Goal: Task Accomplishment & Management: Use online tool/utility

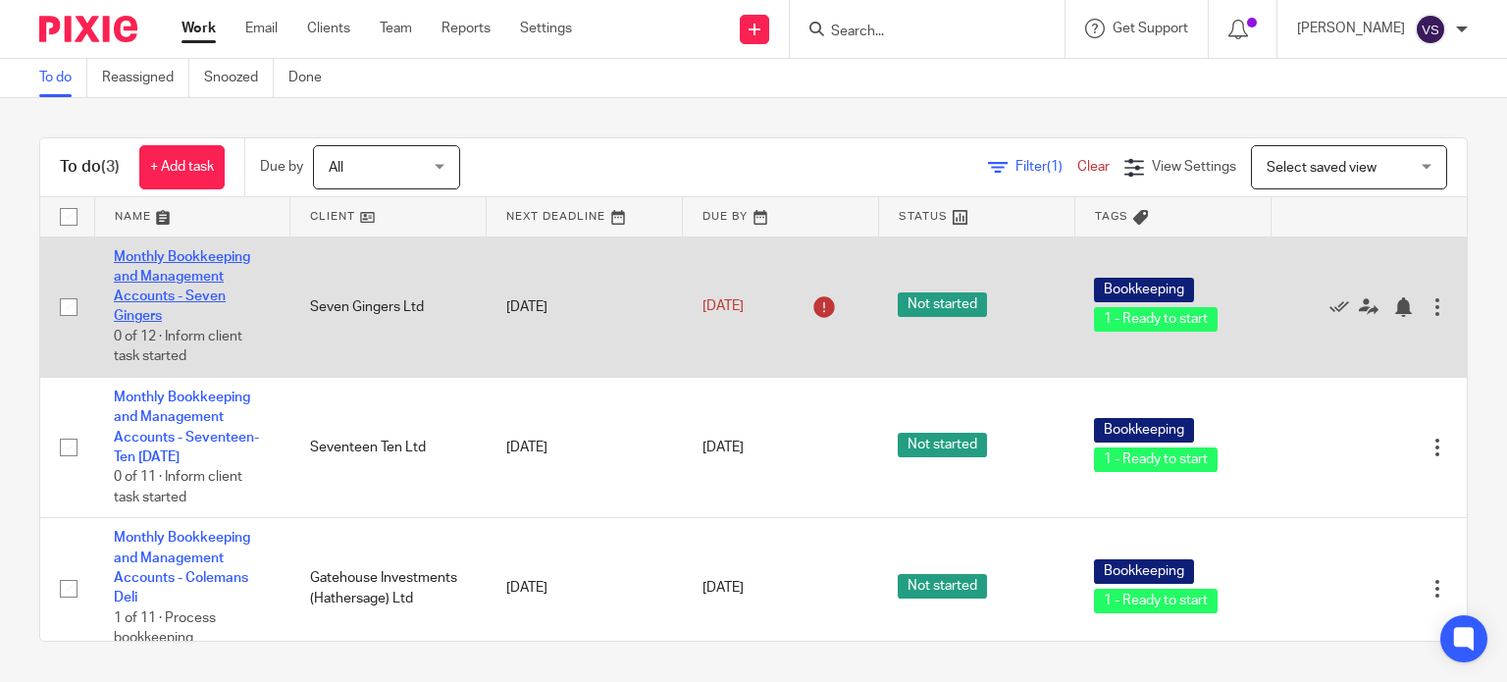
click at [178, 281] on link "Monthly Bookkeeping and Management Accounts - Seven Gingers" at bounding box center [182, 287] width 136 height 74
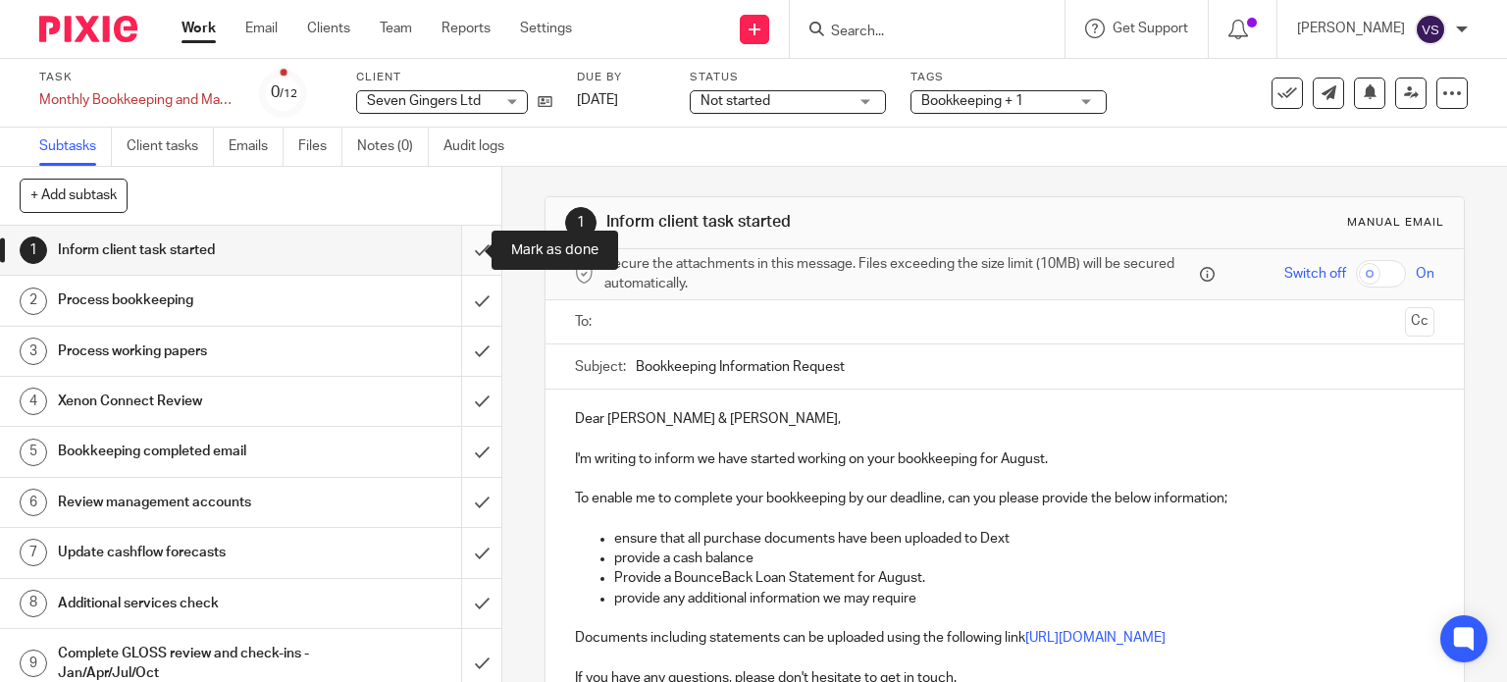
click at [453, 255] on input "submit" at bounding box center [250, 250] width 501 height 49
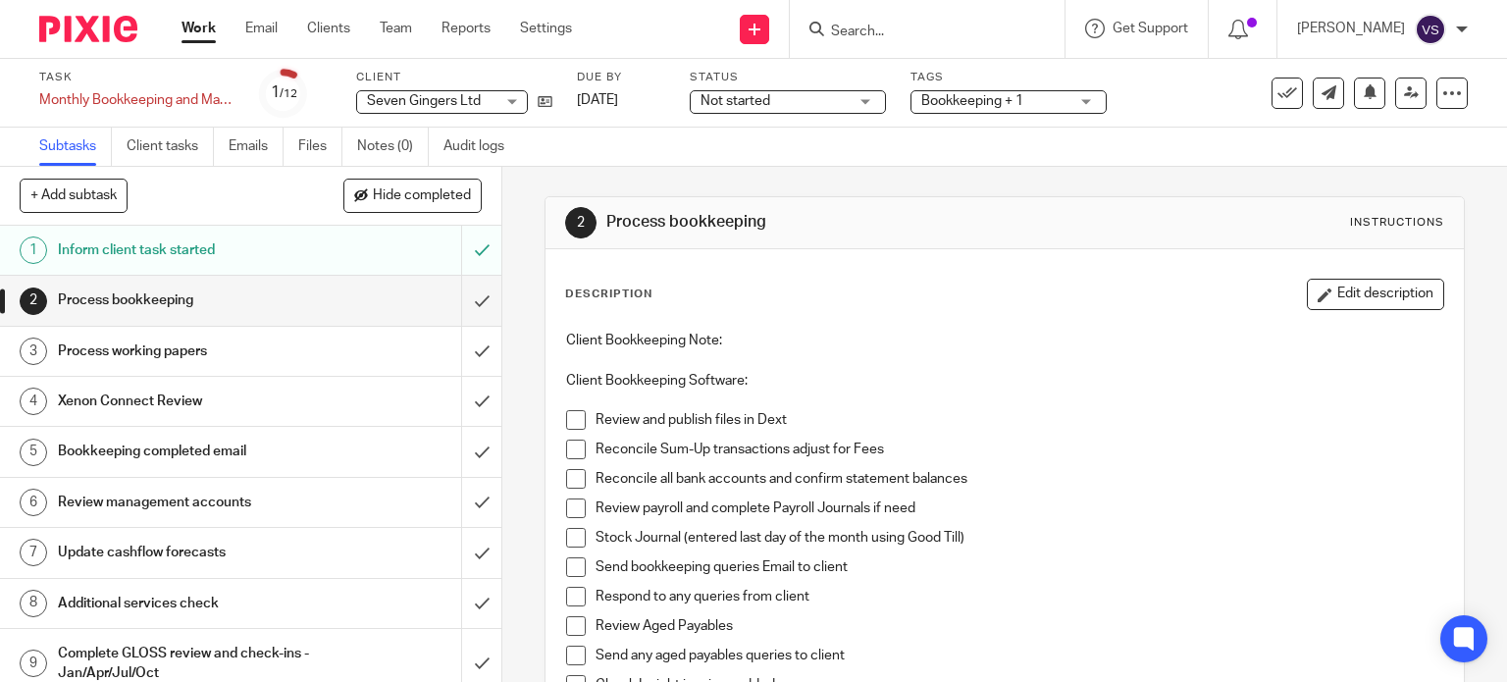
click at [575, 431] on li "Review and publish files in Dext" at bounding box center [1005, 424] width 878 height 29
click at [573, 416] on span at bounding box center [576, 420] width 20 height 20
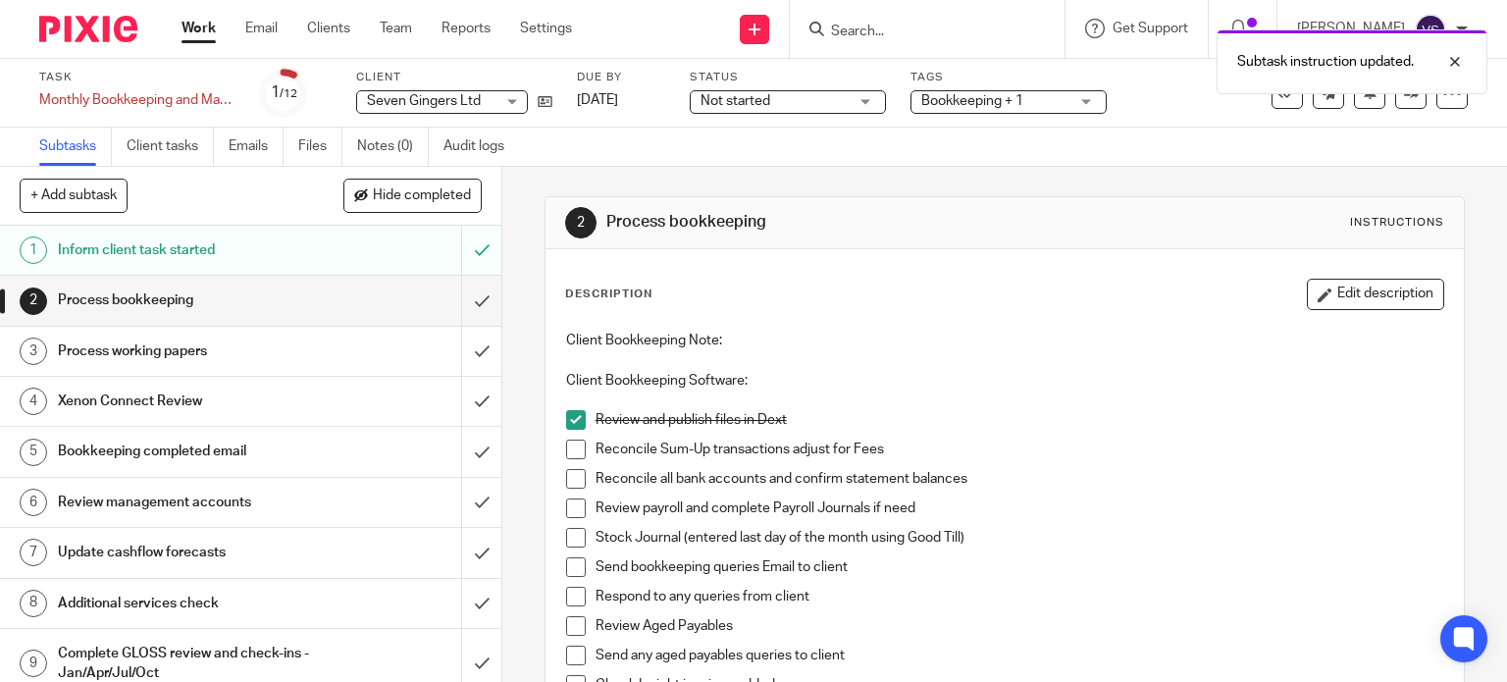
click at [566, 457] on span at bounding box center [576, 449] width 20 height 20
click at [567, 478] on span at bounding box center [576, 479] width 20 height 20
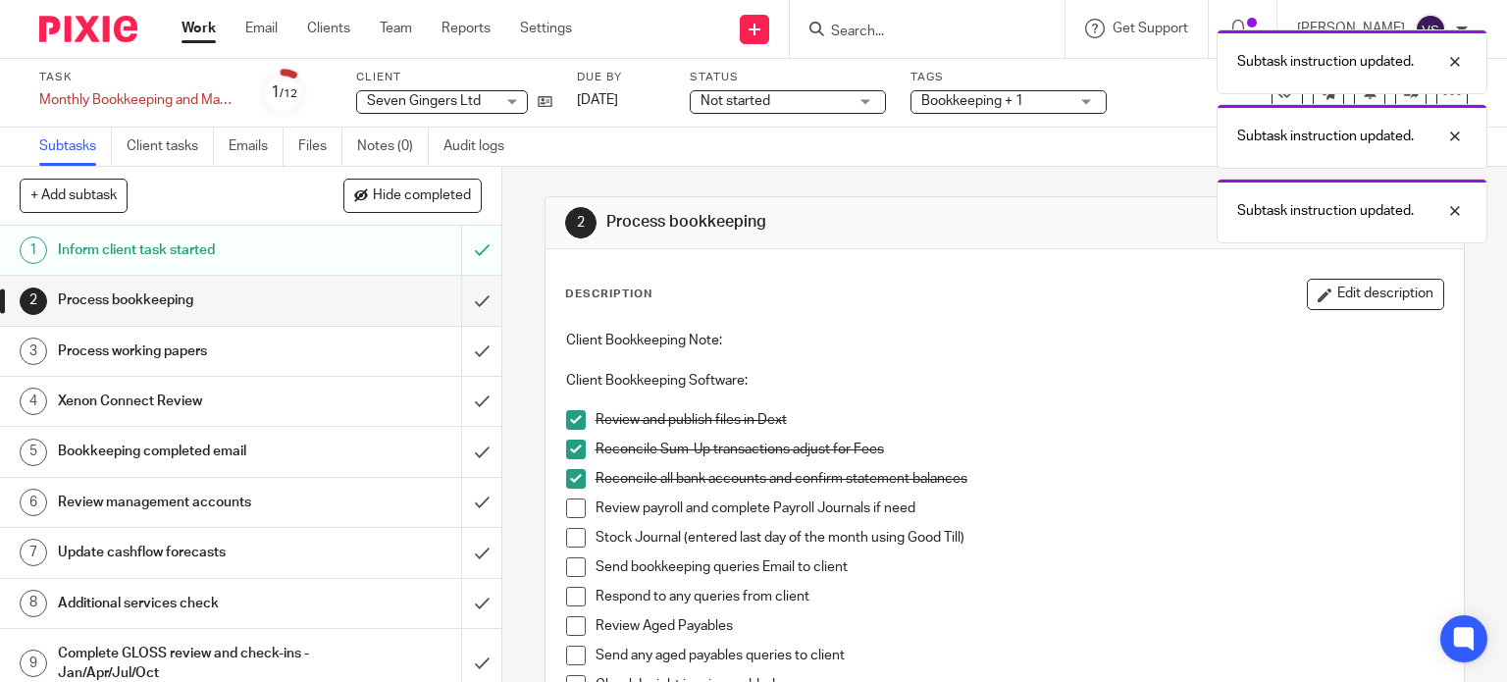
click at [569, 513] on span at bounding box center [576, 508] width 20 height 20
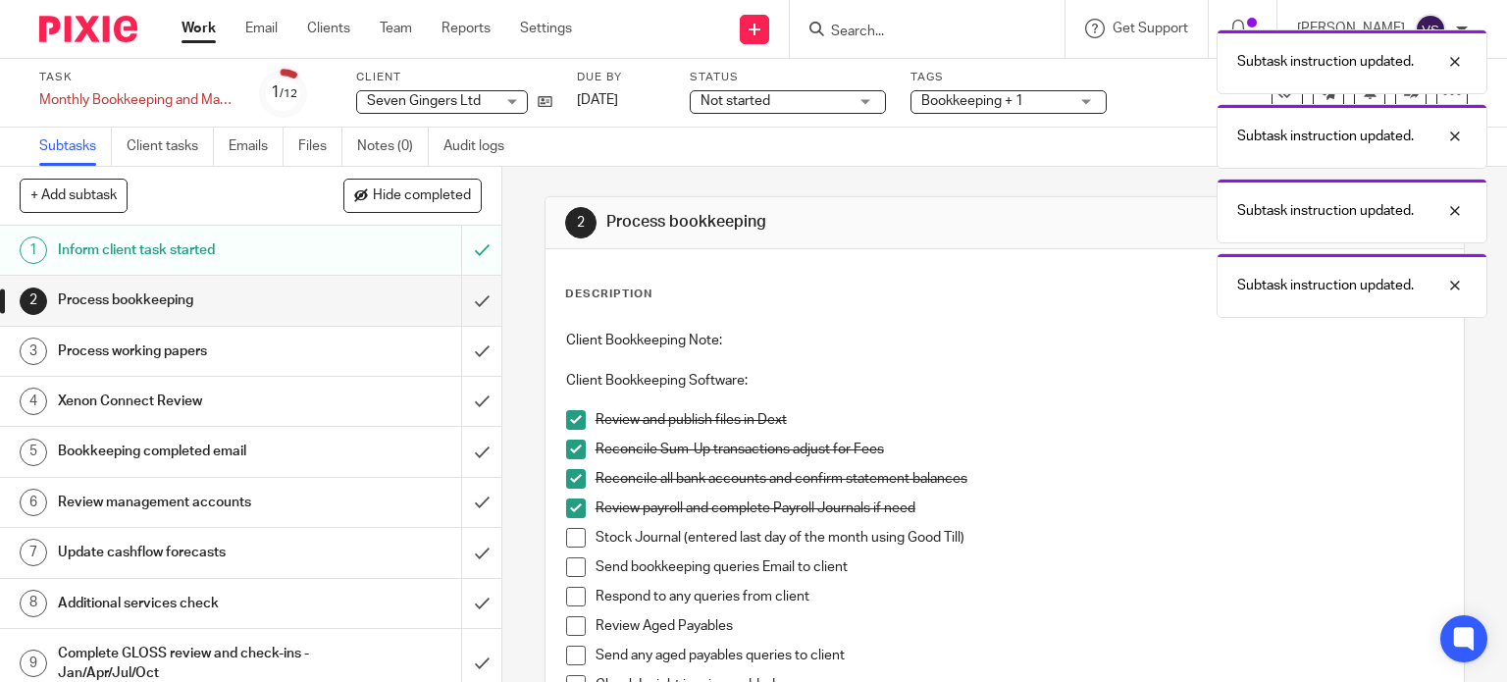
click at [569, 537] on span at bounding box center [576, 538] width 20 height 20
click at [569, 565] on span at bounding box center [576, 567] width 20 height 20
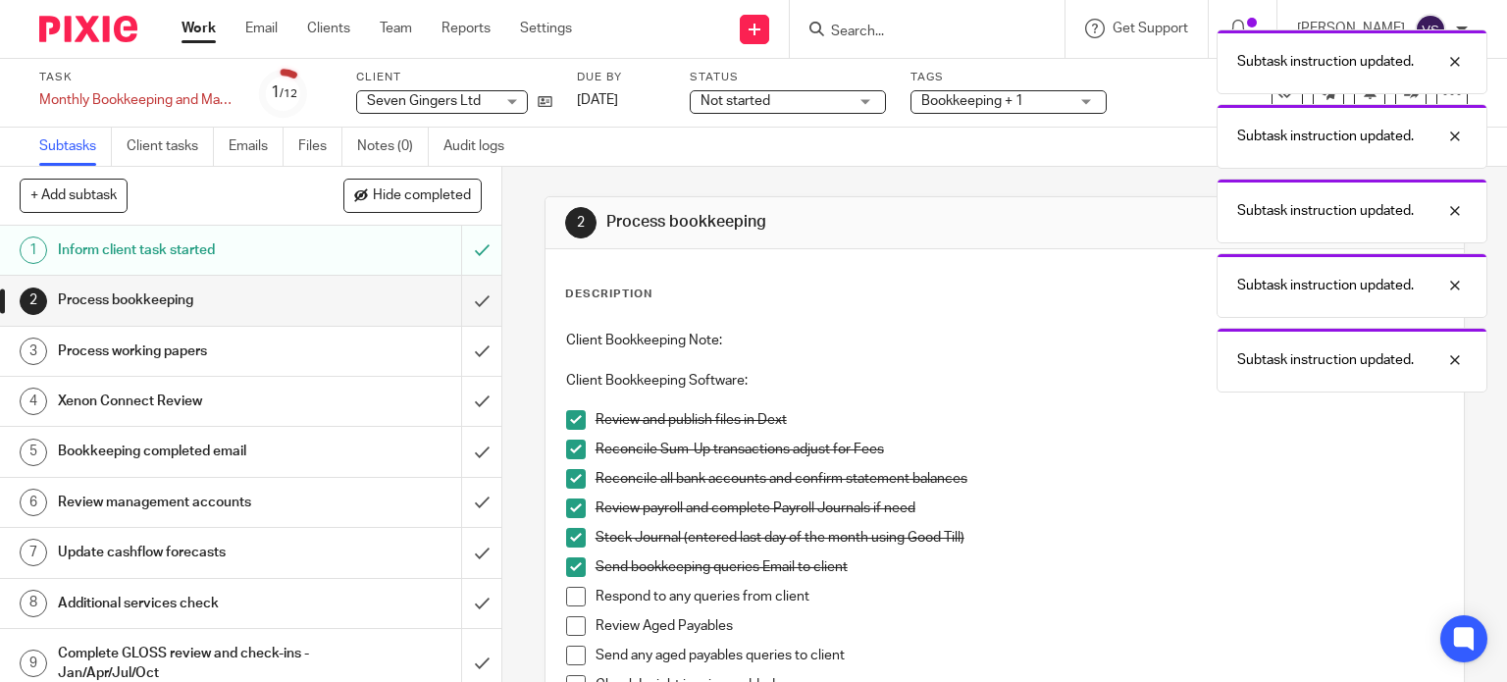
click at [569, 598] on span at bounding box center [576, 597] width 20 height 20
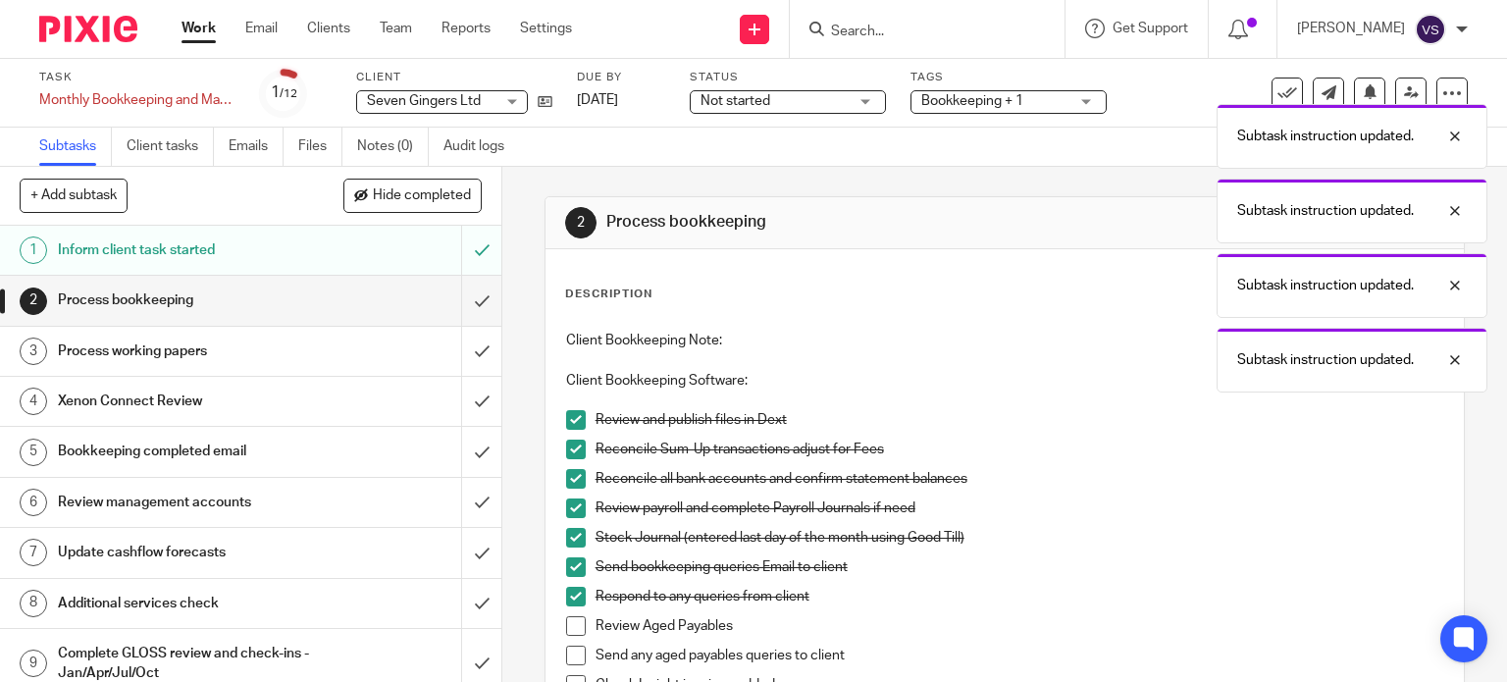
click at [569, 628] on span at bounding box center [576, 626] width 20 height 20
click at [569, 654] on span at bounding box center [576, 655] width 20 height 20
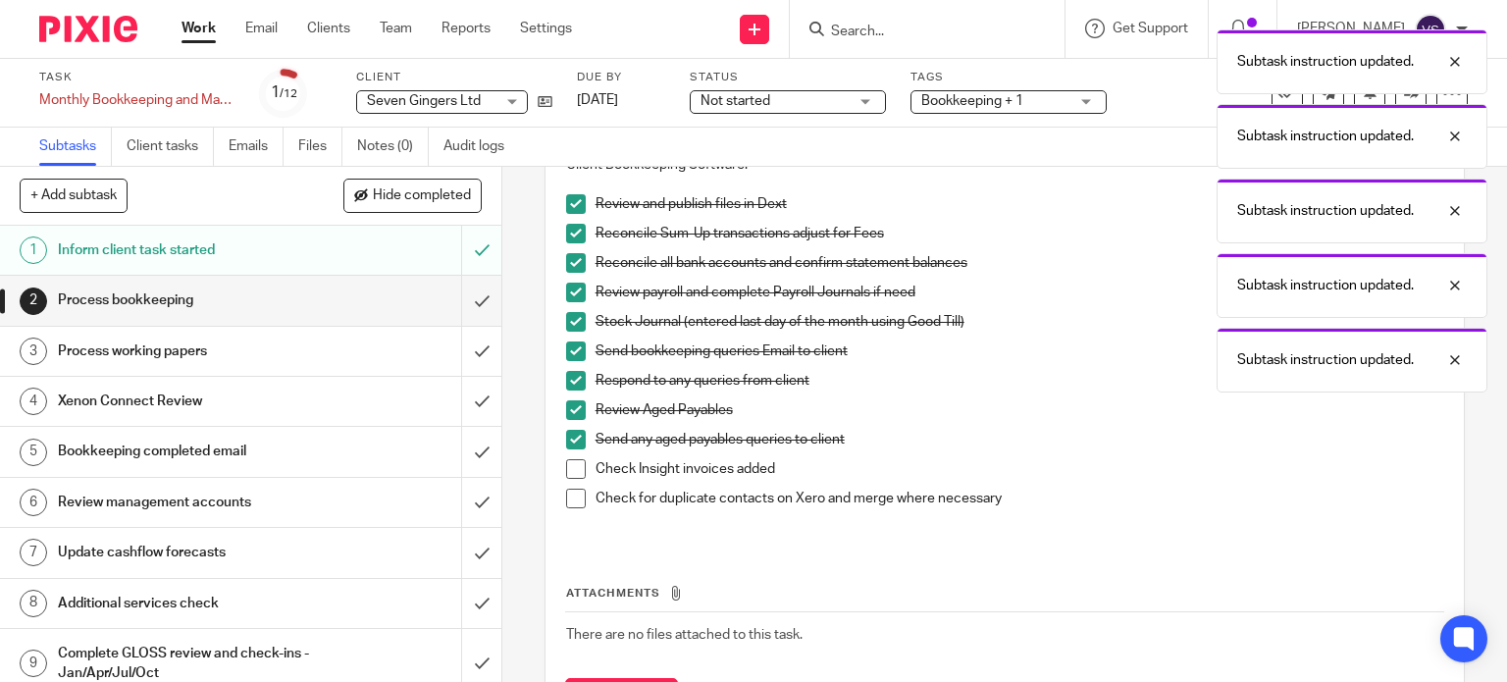
scroll to position [226, 0]
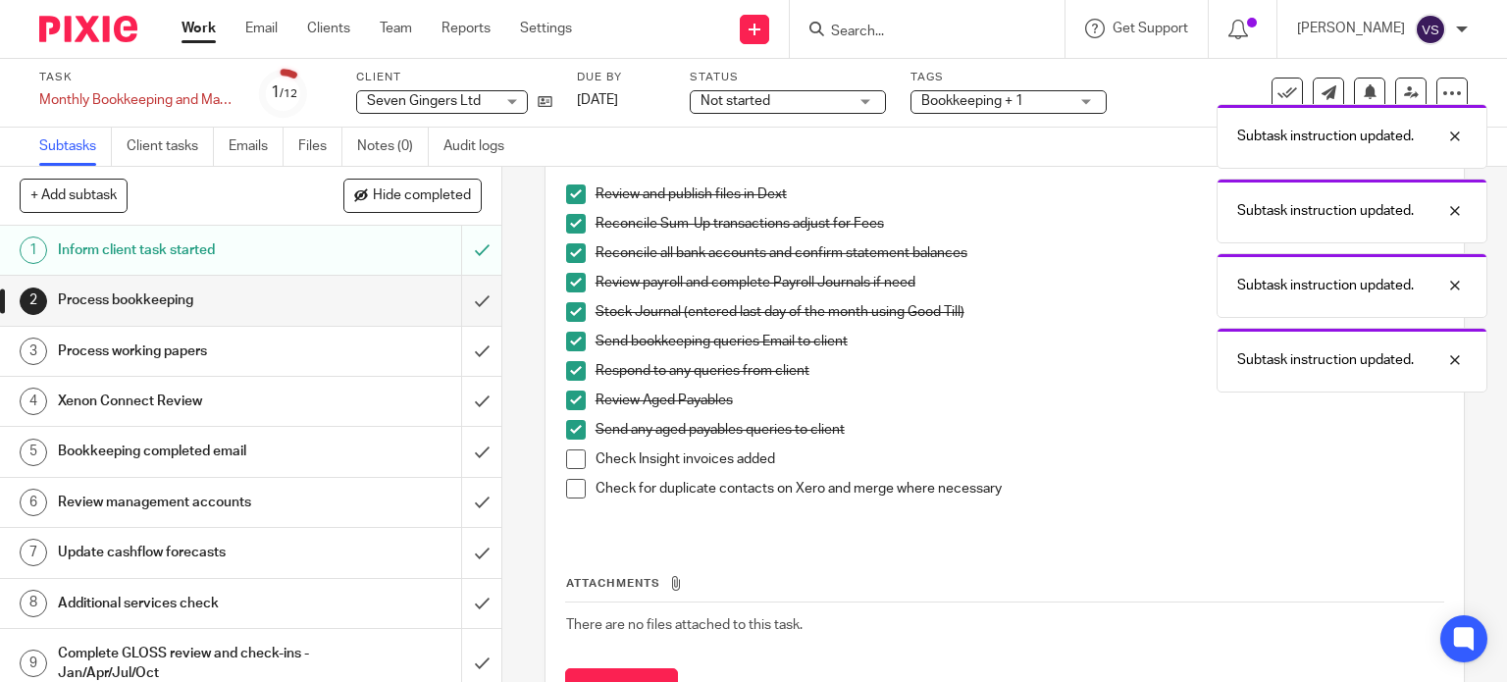
click at [573, 455] on span at bounding box center [576, 459] width 20 height 20
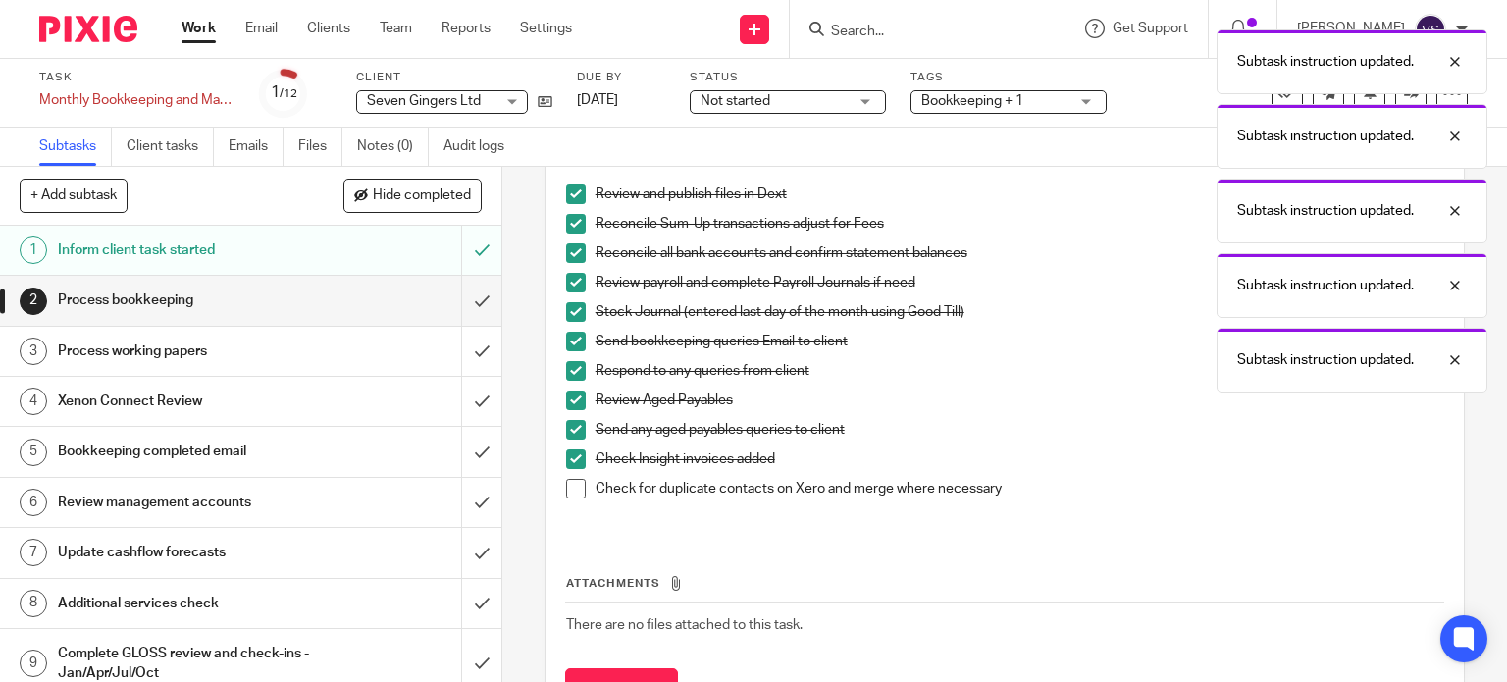
click at [569, 488] on span at bounding box center [576, 489] width 20 height 20
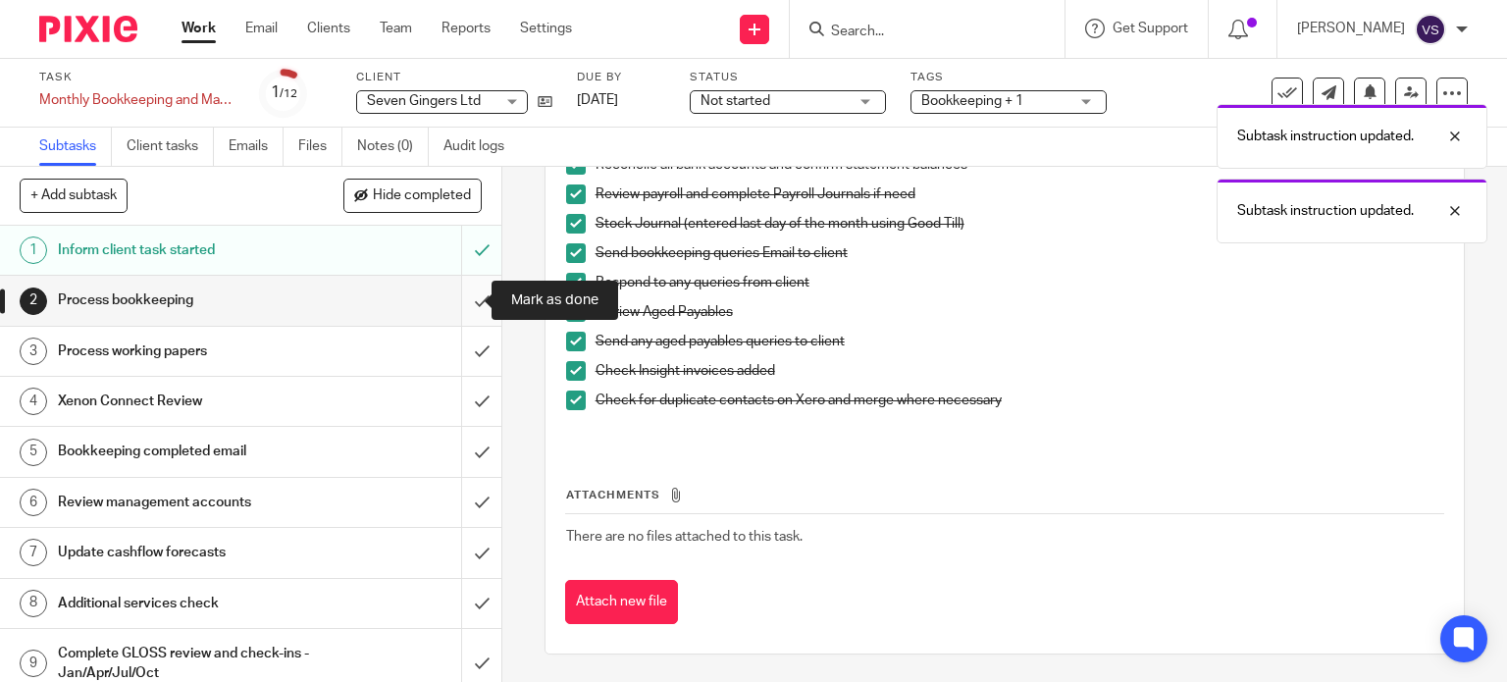
click at [461, 302] on input "submit" at bounding box center [250, 300] width 501 height 49
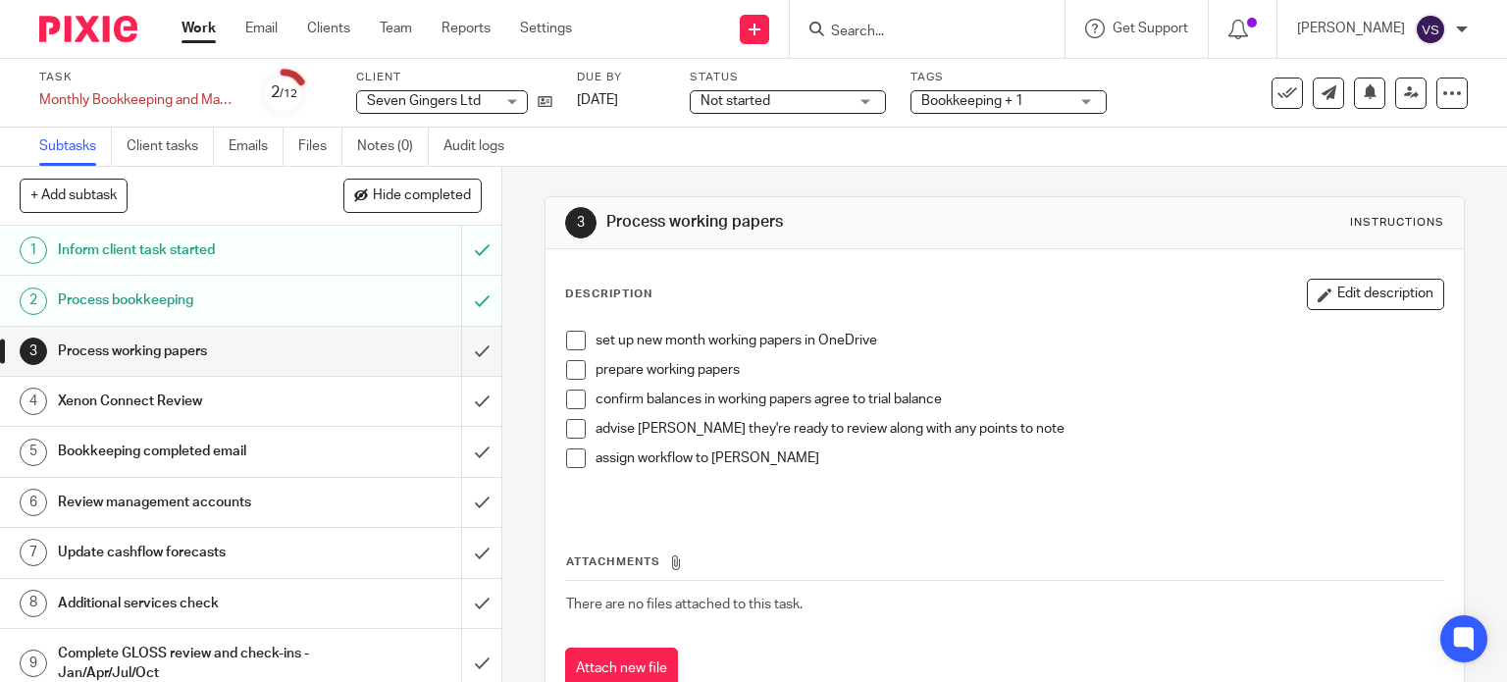
click at [573, 333] on span at bounding box center [576, 341] width 20 height 20
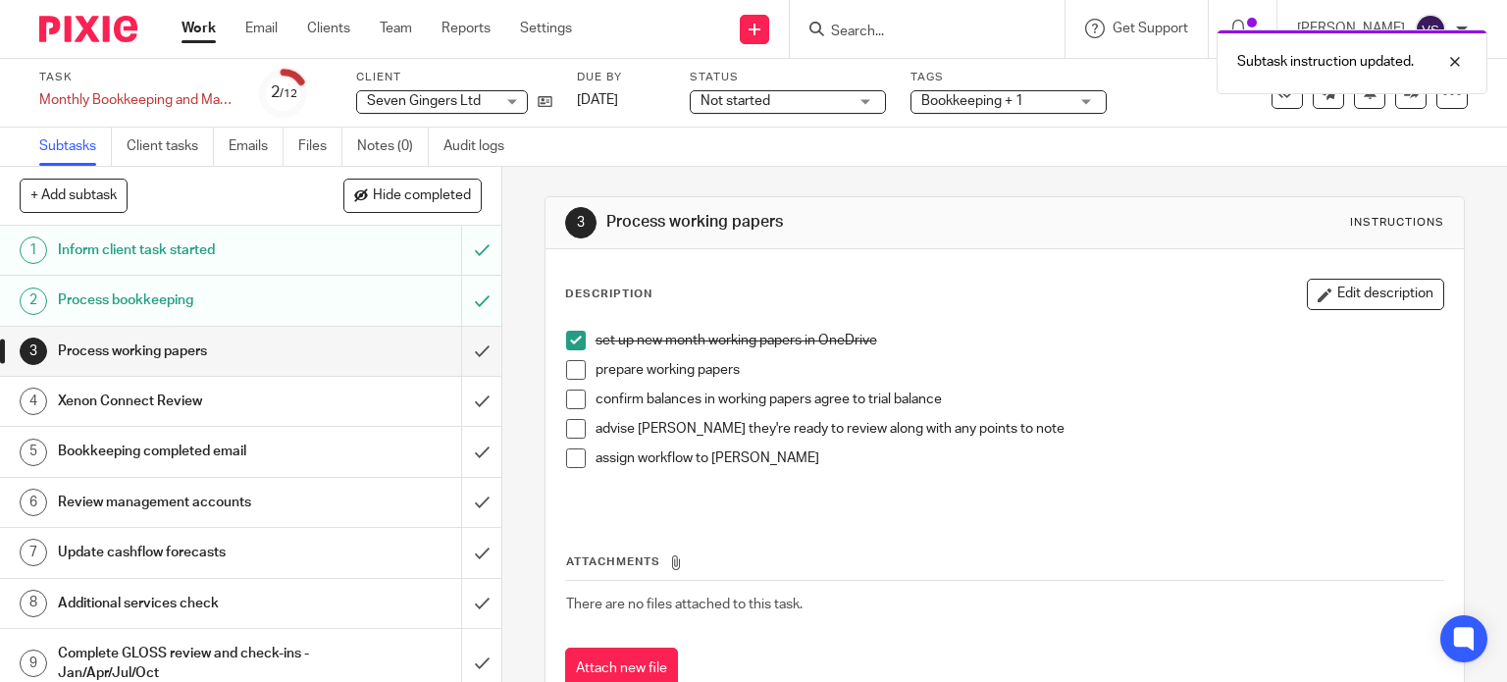
click at [566, 377] on span at bounding box center [576, 370] width 20 height 20
click at [568, 391] on span at bounding box center [576, 399] width 20 height 20
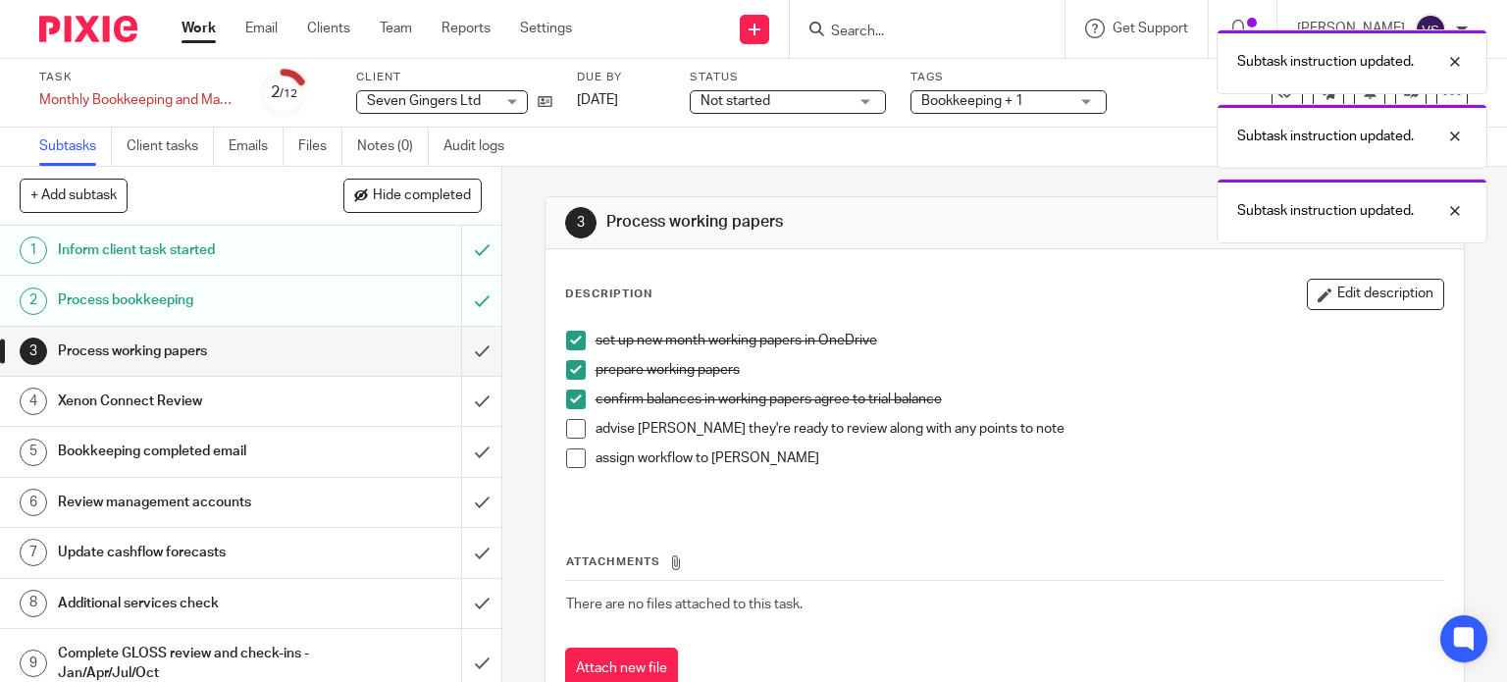
click at [571, 425] on span at bounding box center [576, 429] width 20 height 20
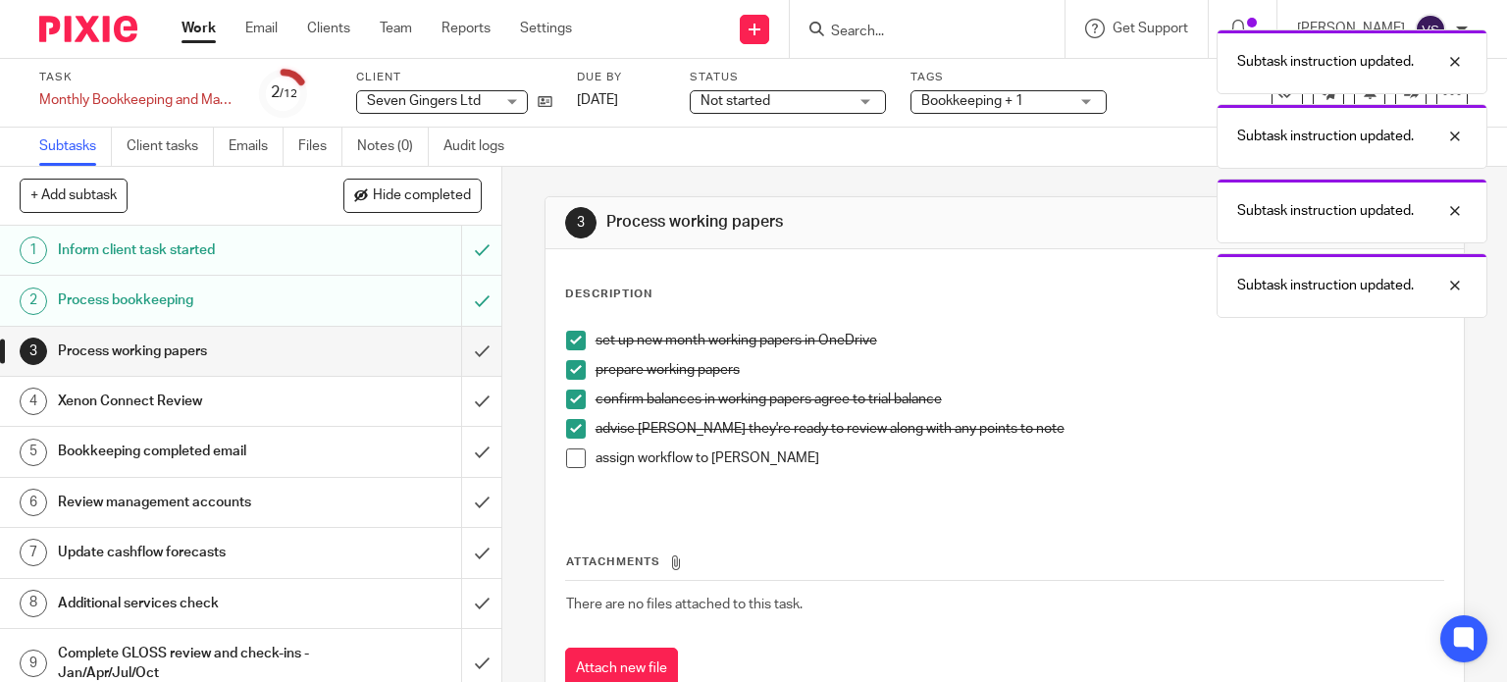
click at [573, 449] on span at bounding box center [576, 458] width 20 height 20
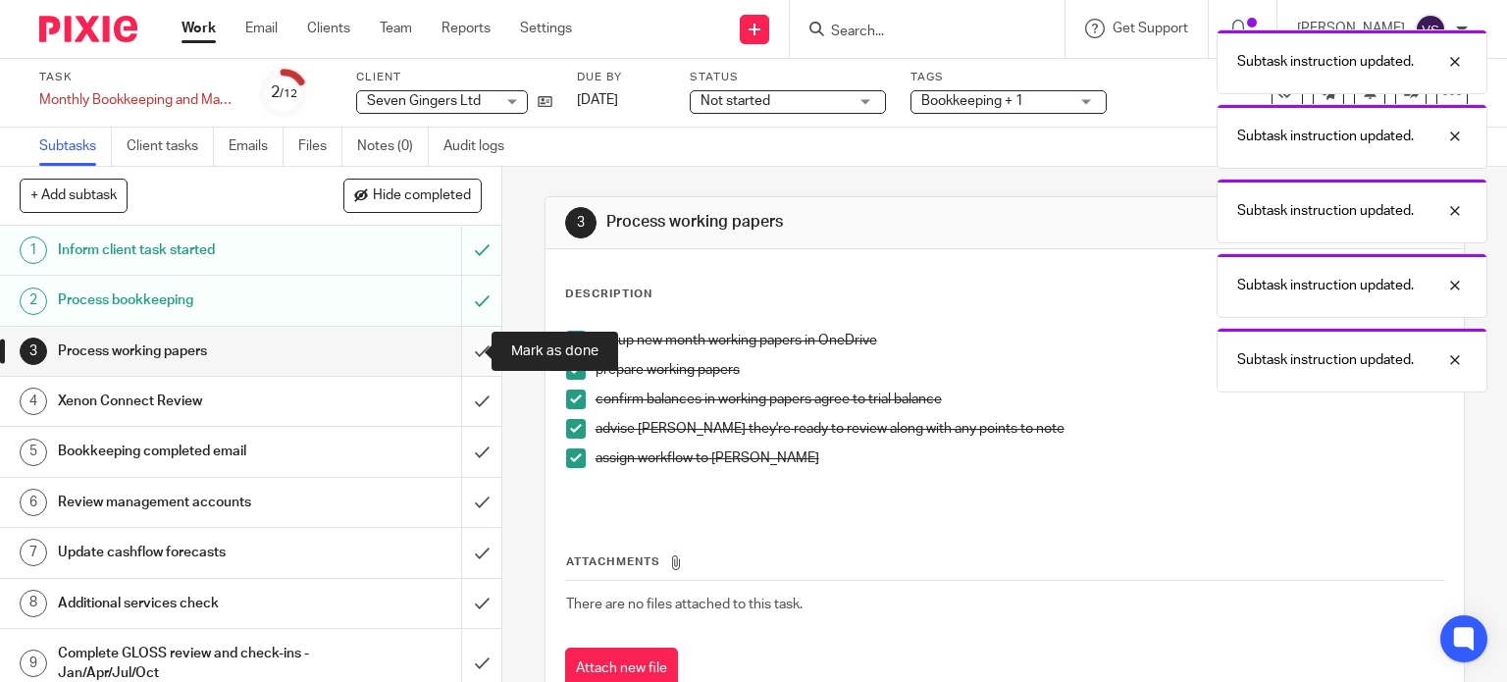
click at [453, 345] on input "submit" at bounding box center [250, 351] width 501 height 49
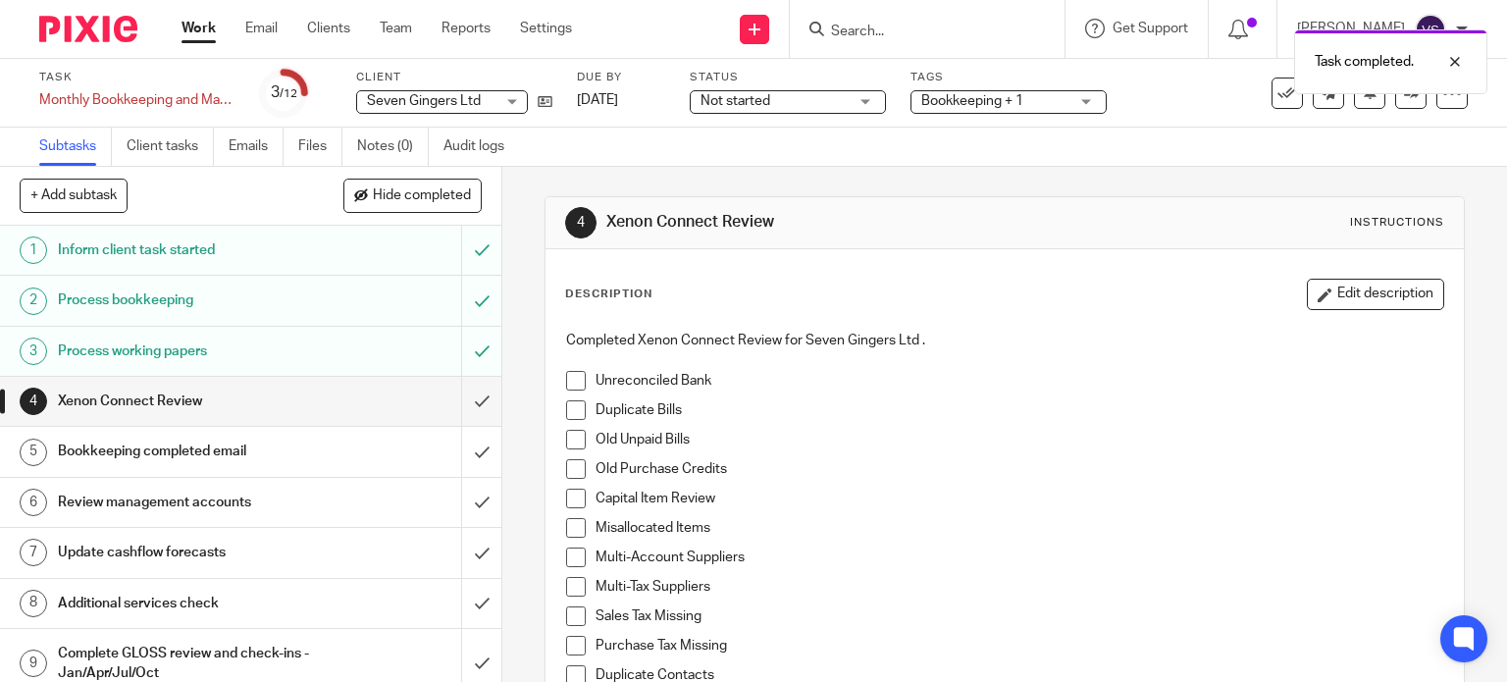
click at [570, 372] on span at bounding box center [576, 381] width 20 height 20
click at [572, 409] on span at bounding box center [576, 410] width 20 height 20
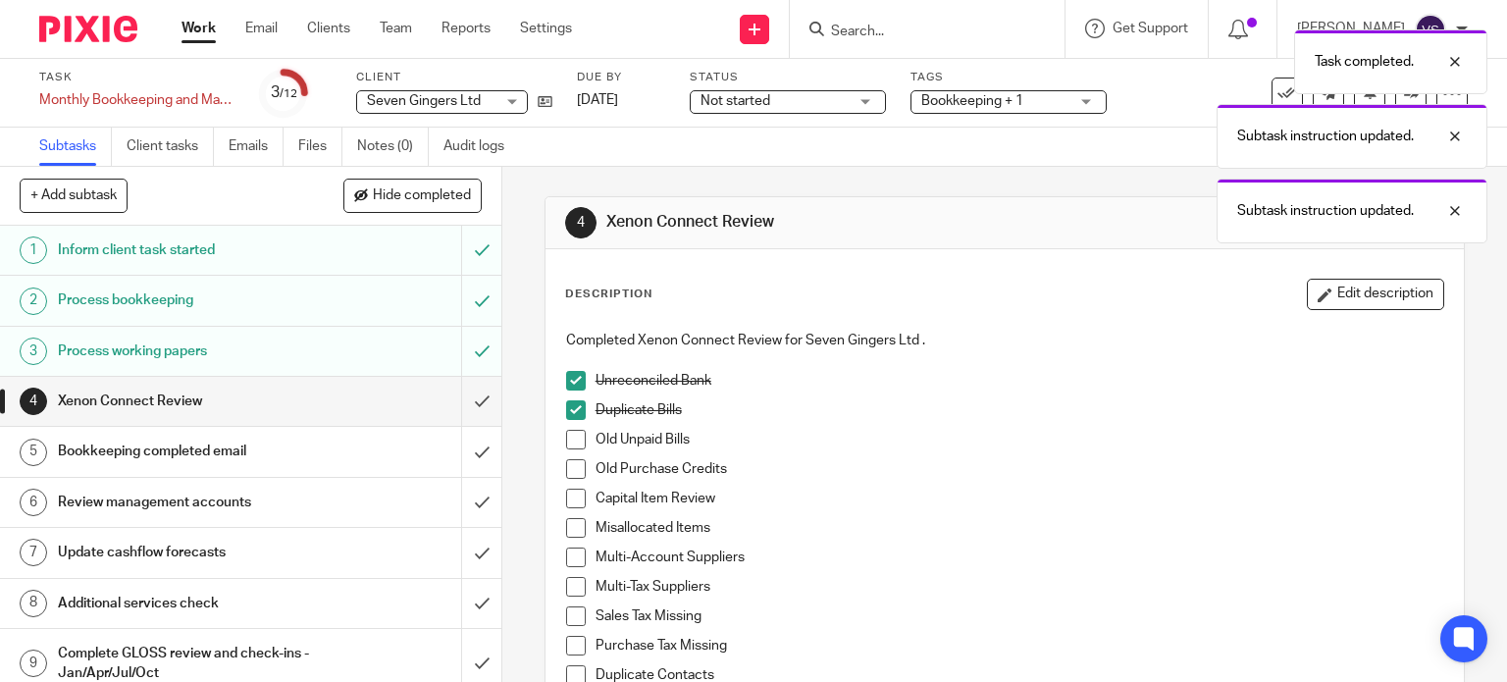
click at [573, 438] on span at bounding box center [576, 440] width 20 height 20
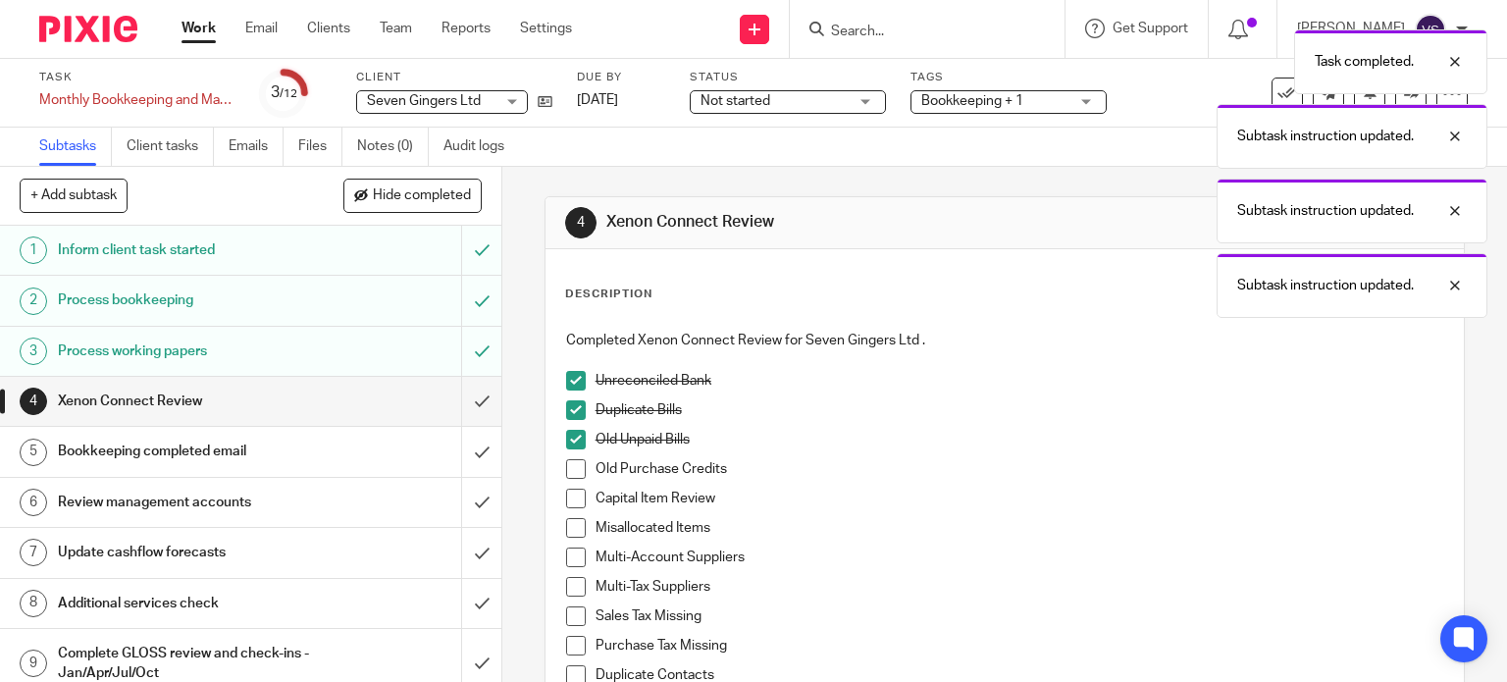
click at [573, 470] on span at bounding box center [576, 469] width 20 height 20
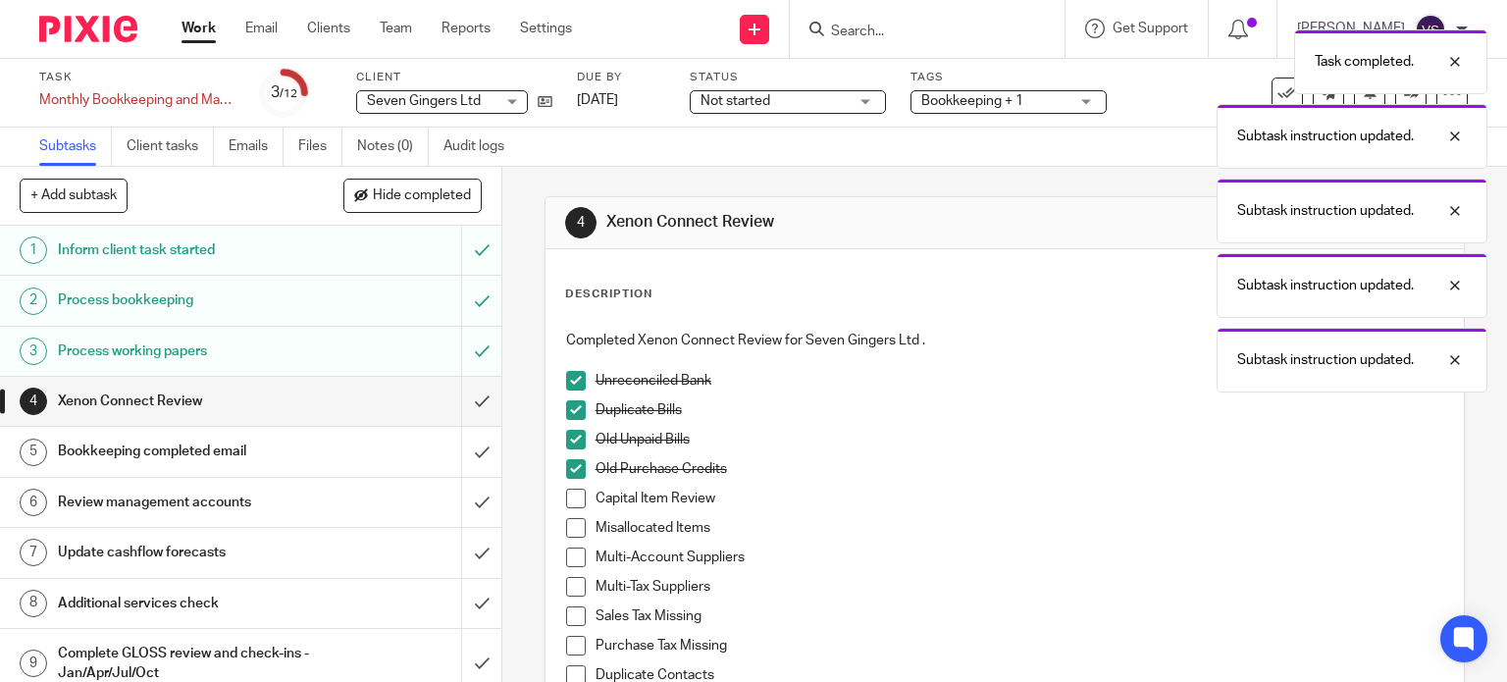
click at [573, 490] on span at bounding box center [576, 498] width 20 height 20
click at [573, 521] on span at bounding box center [576, 528] width 20 height 20
click at [574, 567] on li "Multi-Account Suppliers" at bounding box center [1005, 561] width 878 height 29
click at [571, 562] on span at bounding box center [576, 557] width 20 height 20
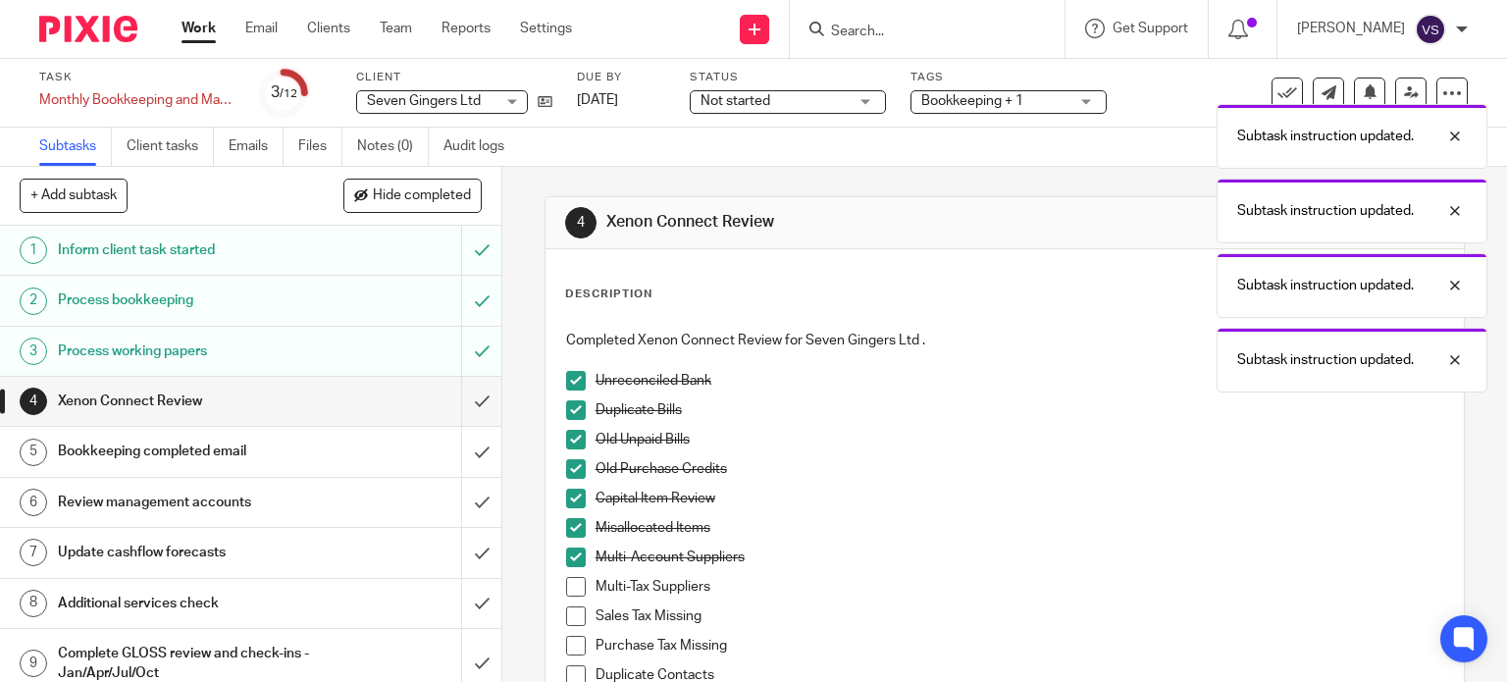
click at [570, 584] on span at bounding box center [576, 587] width 20 height 20
click at [572, 611] on span at bounding box center [576, 616] width 20 height 20
click at [572, 642] on span at bounding box center [576, 646] width 20 height 20
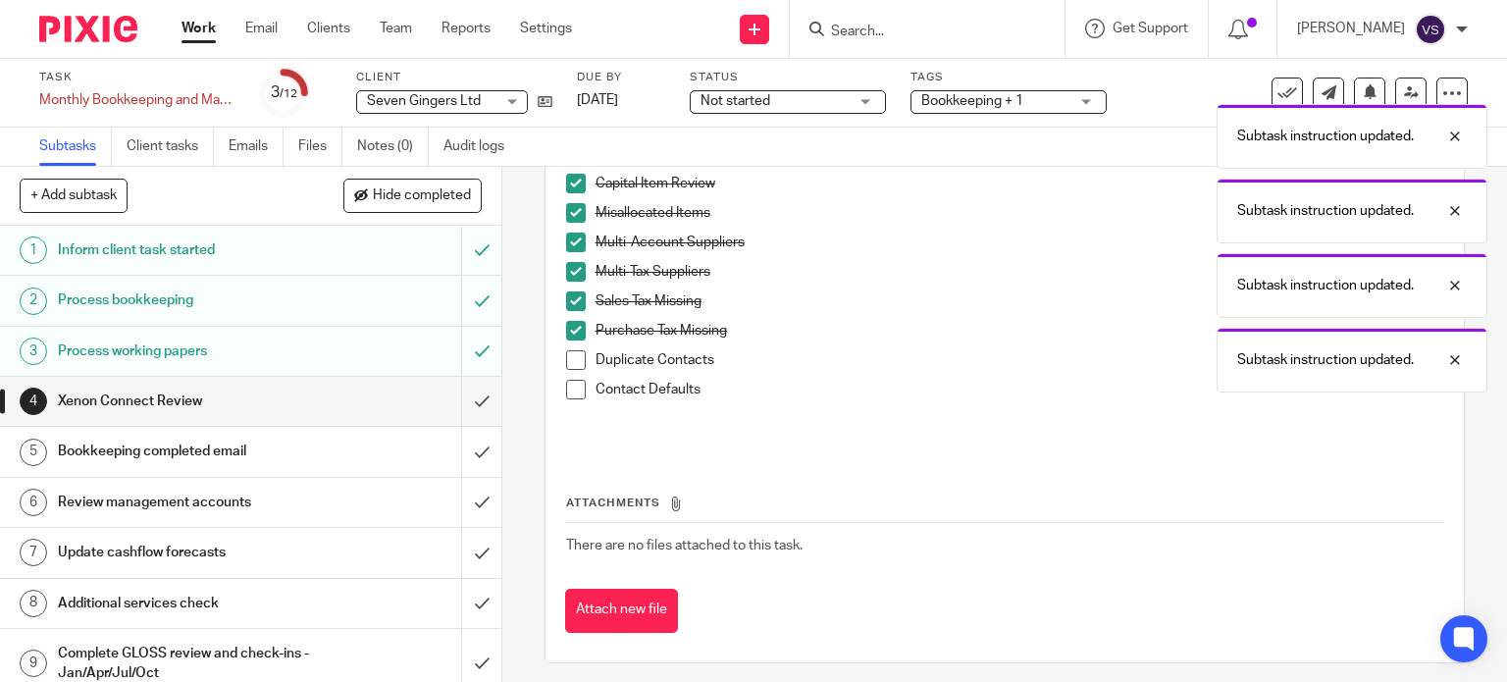
scroll to position [324, 0]
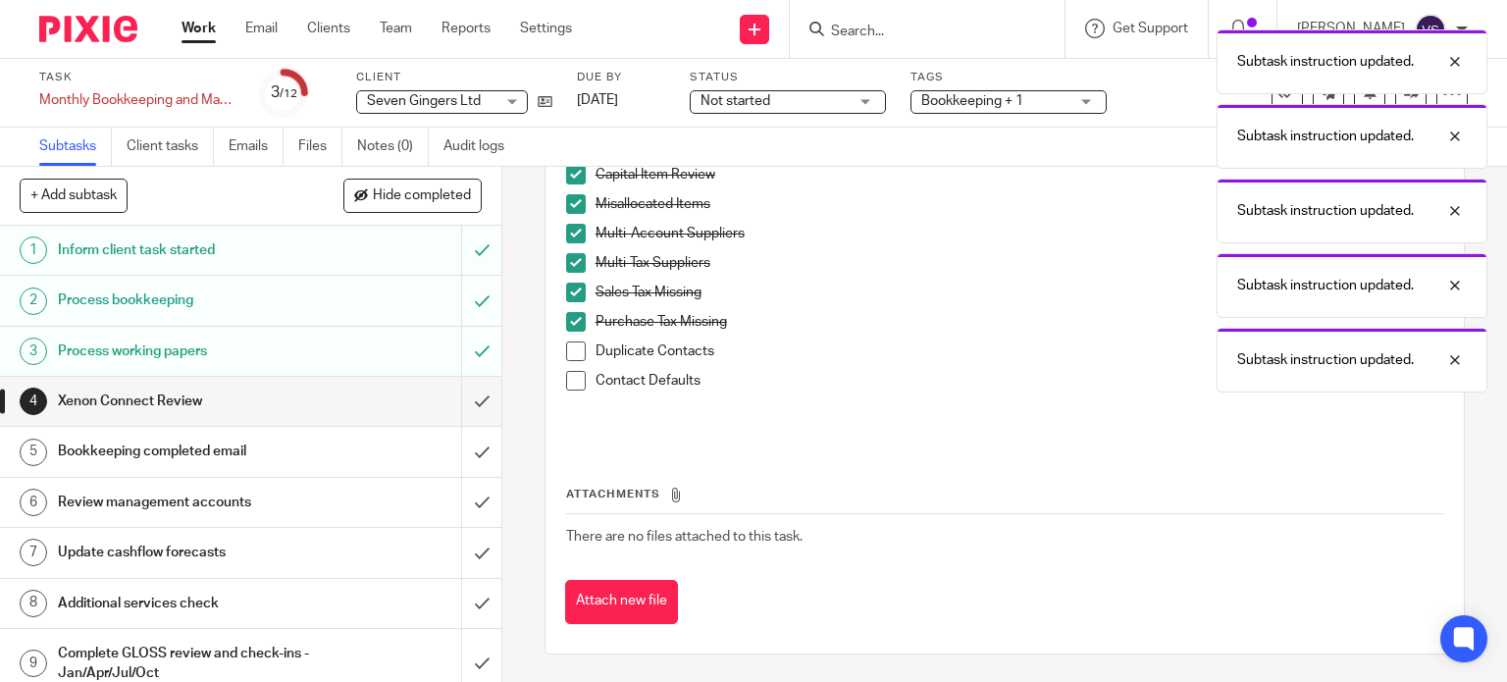
click at [577, 350] on span at bounding box center [576, 351] width 20 height 20
click at [573, 372] on span at bounding box center [576, 381] width 20 height 20
click at [466, 404] on input "submit" at bounding box center [250, 401] width 501 height 49
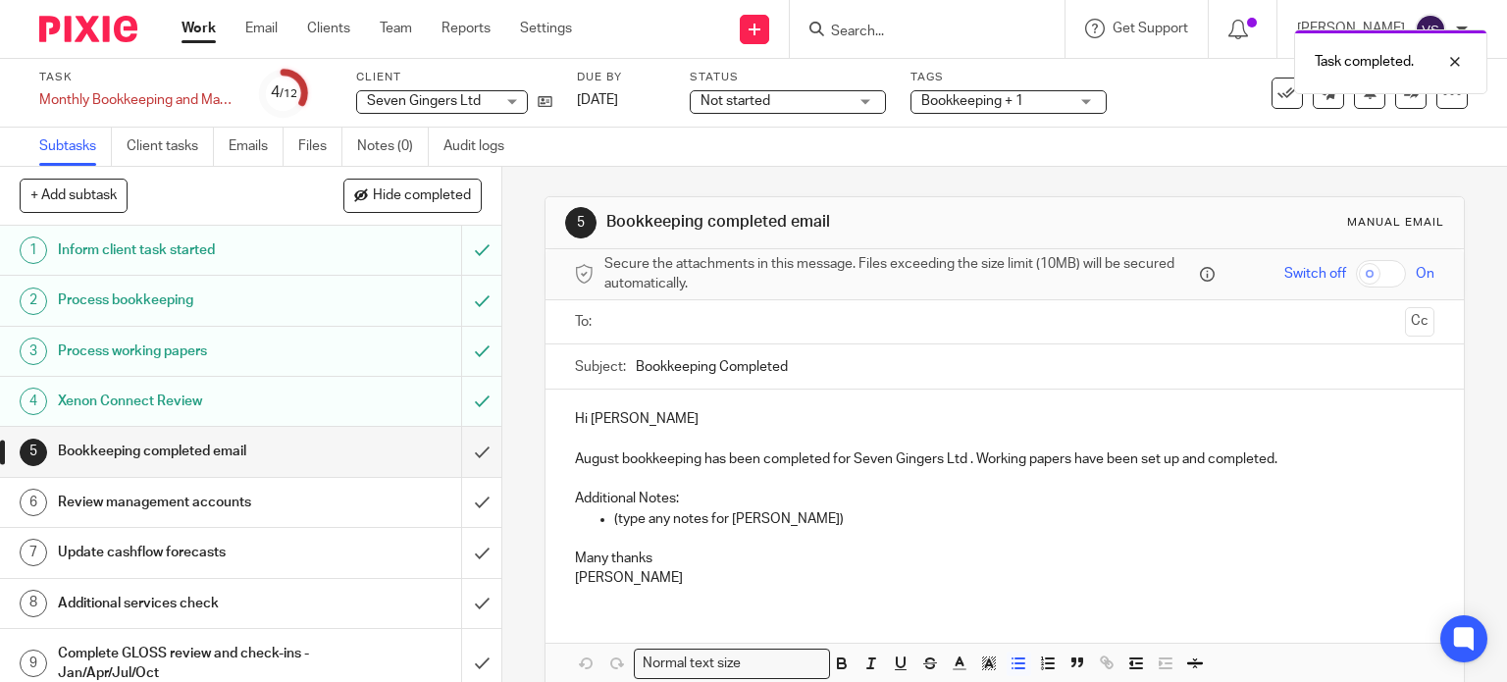
click at [793, 524] on p "(type any notes for [PERSON_NAME])" at bounding box center [1024, 519] width 821 height 20
drag, startPoint x: 793, startPoint y: 524, endPoint x: 564, endPoint y: 488, distance: 231.2
click at [564, 488] on div "Hi Helen August bookkeeping has been completed for Seven Gingers Ltd . Working …" at bounding box center [1004, 495] width 919 height 213
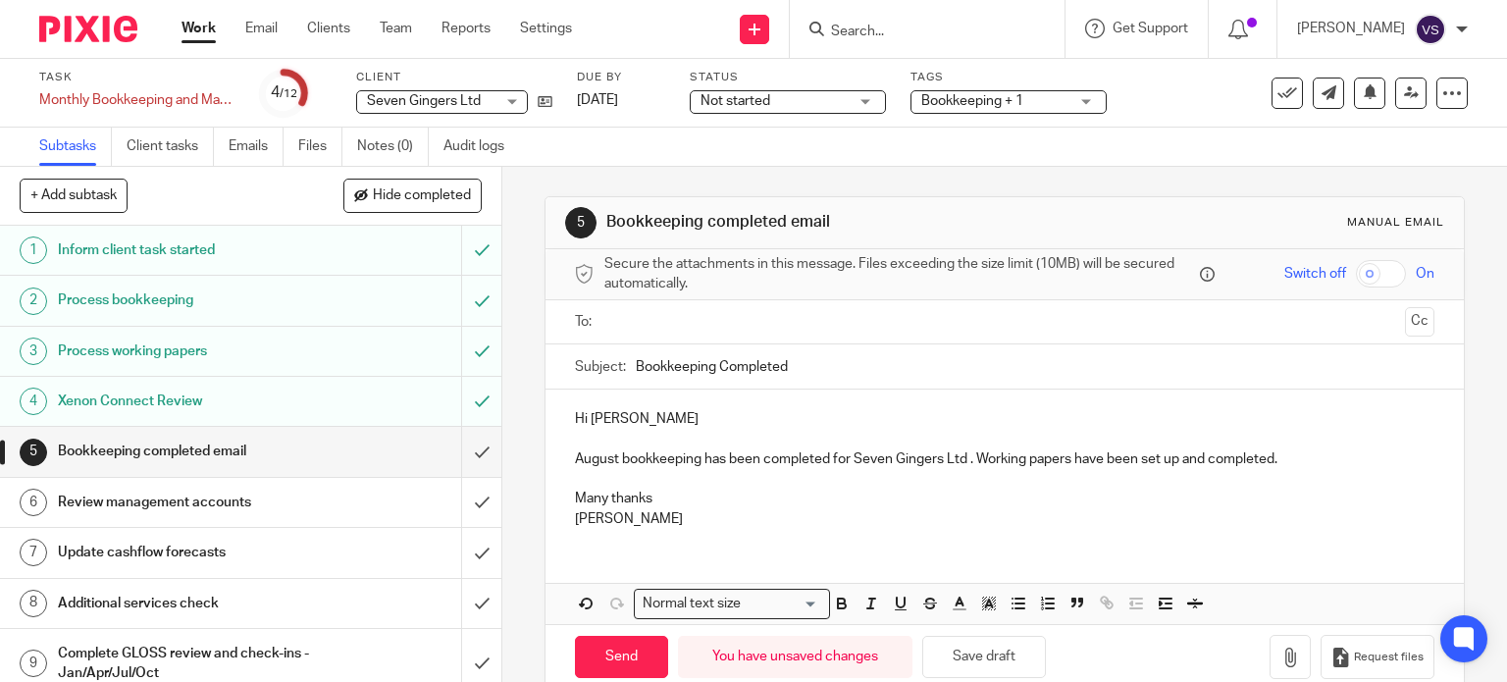
click at [650, 319] on input "text" at bounding box center [1004, 322] width 786 height 23
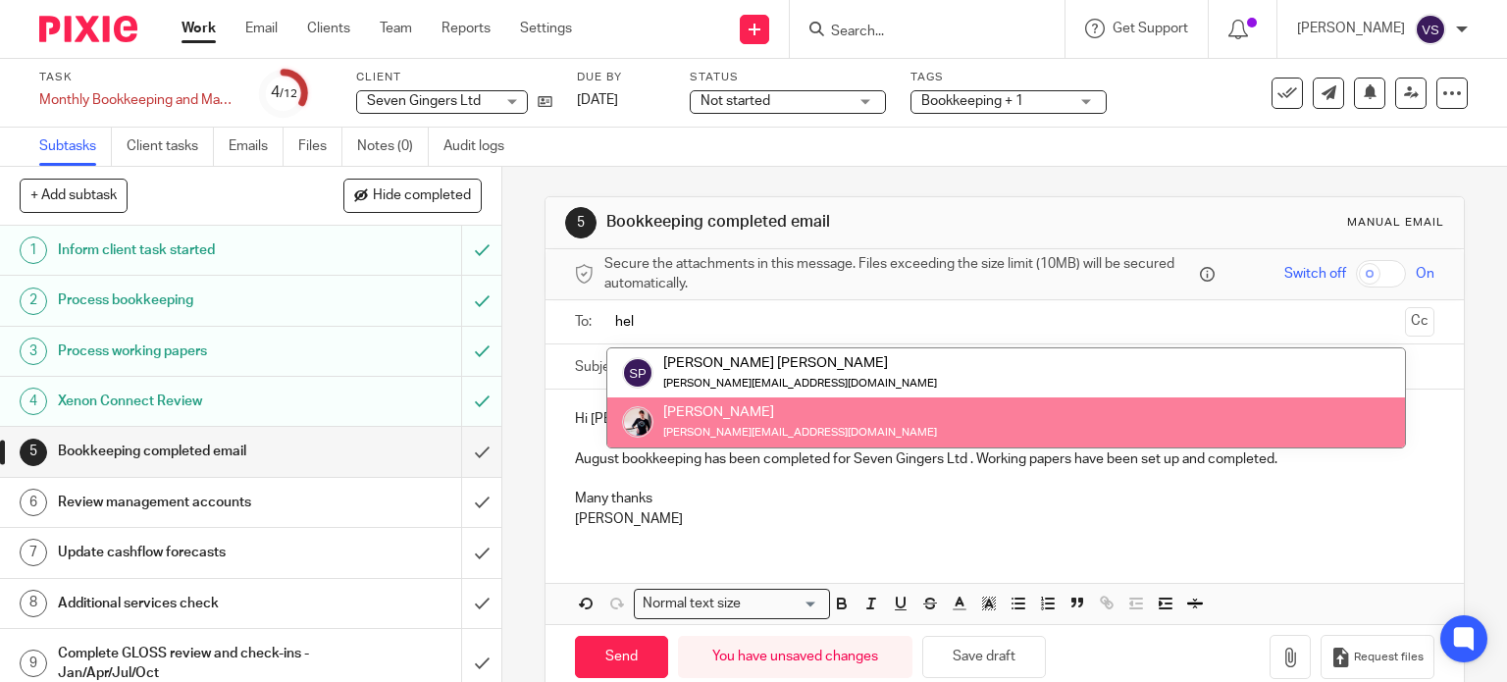
type input "hel"
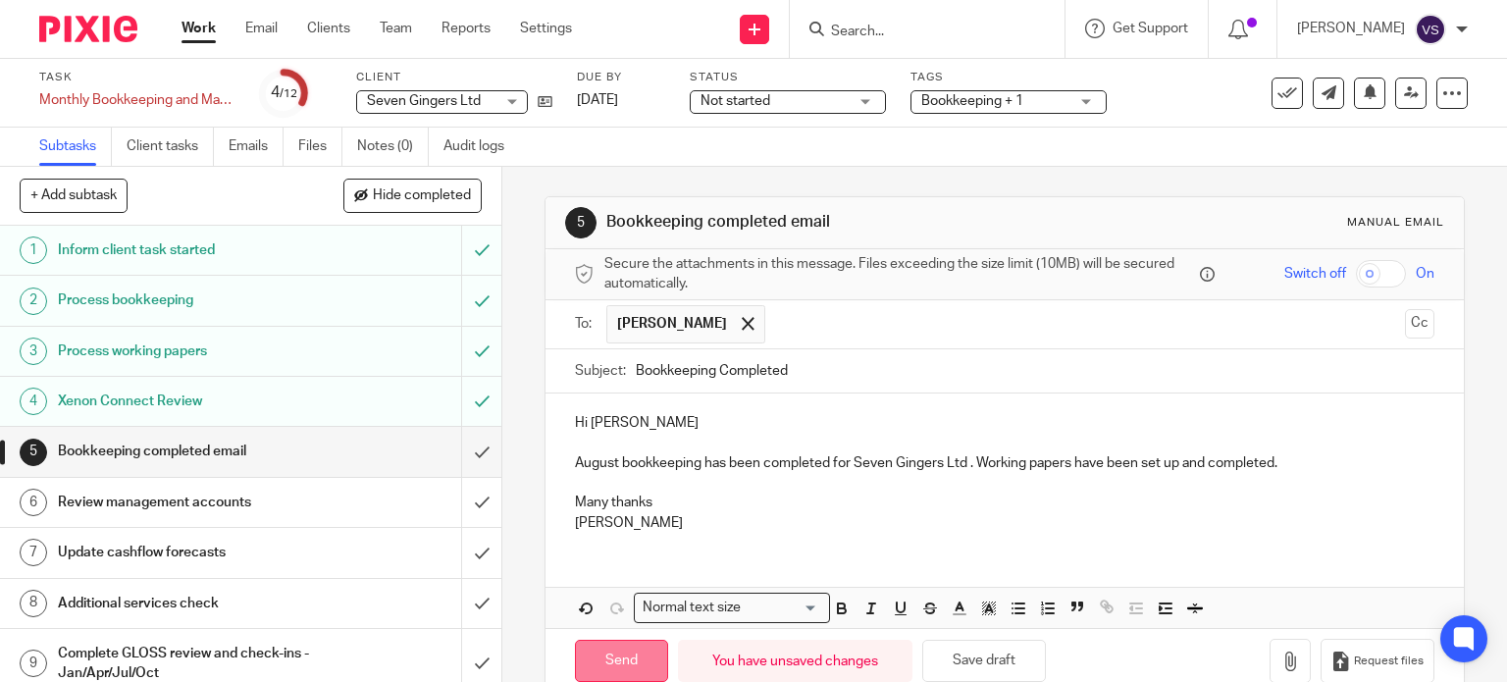
click at [596, 666] on input "Send" at bounding box center [621, 660] width 93 height 42
type input "Sent"
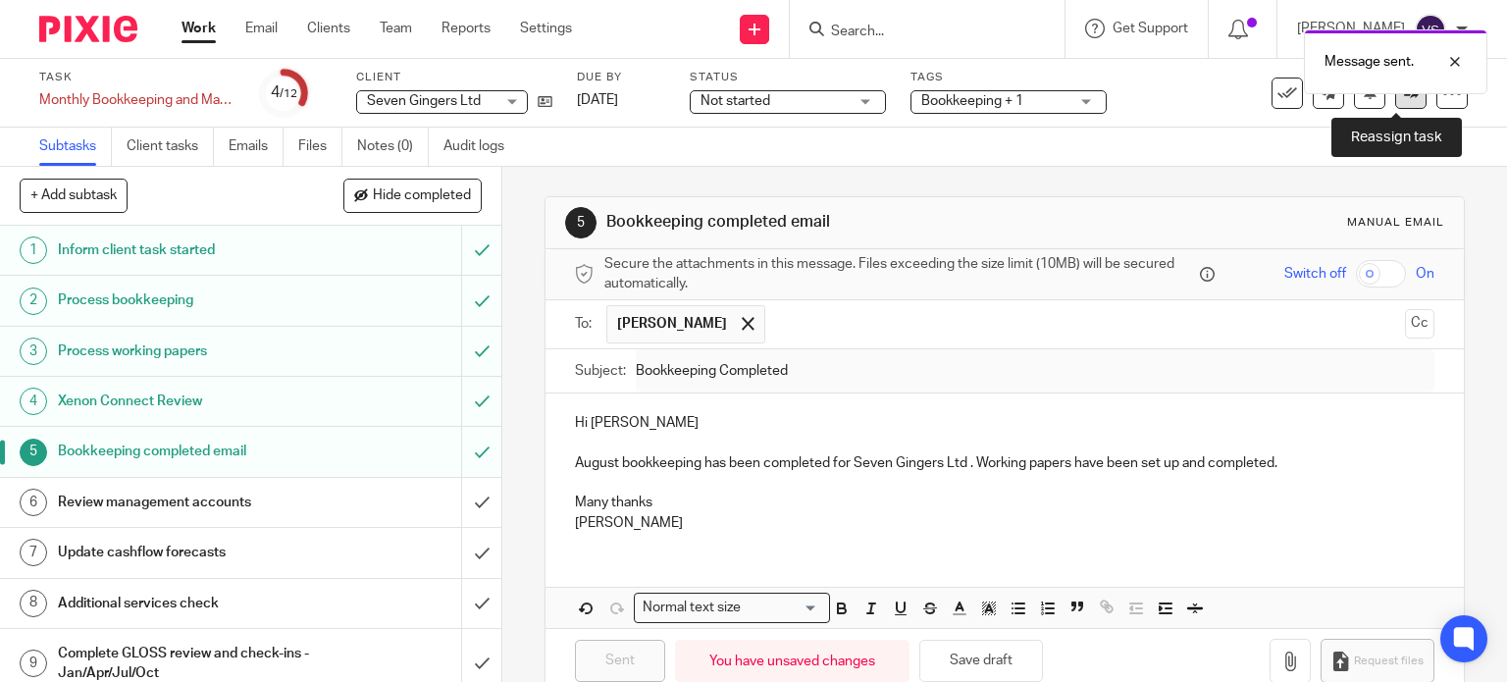
click at [1397, 100] on link at bounding box center [1410, 92] width 31 height 31
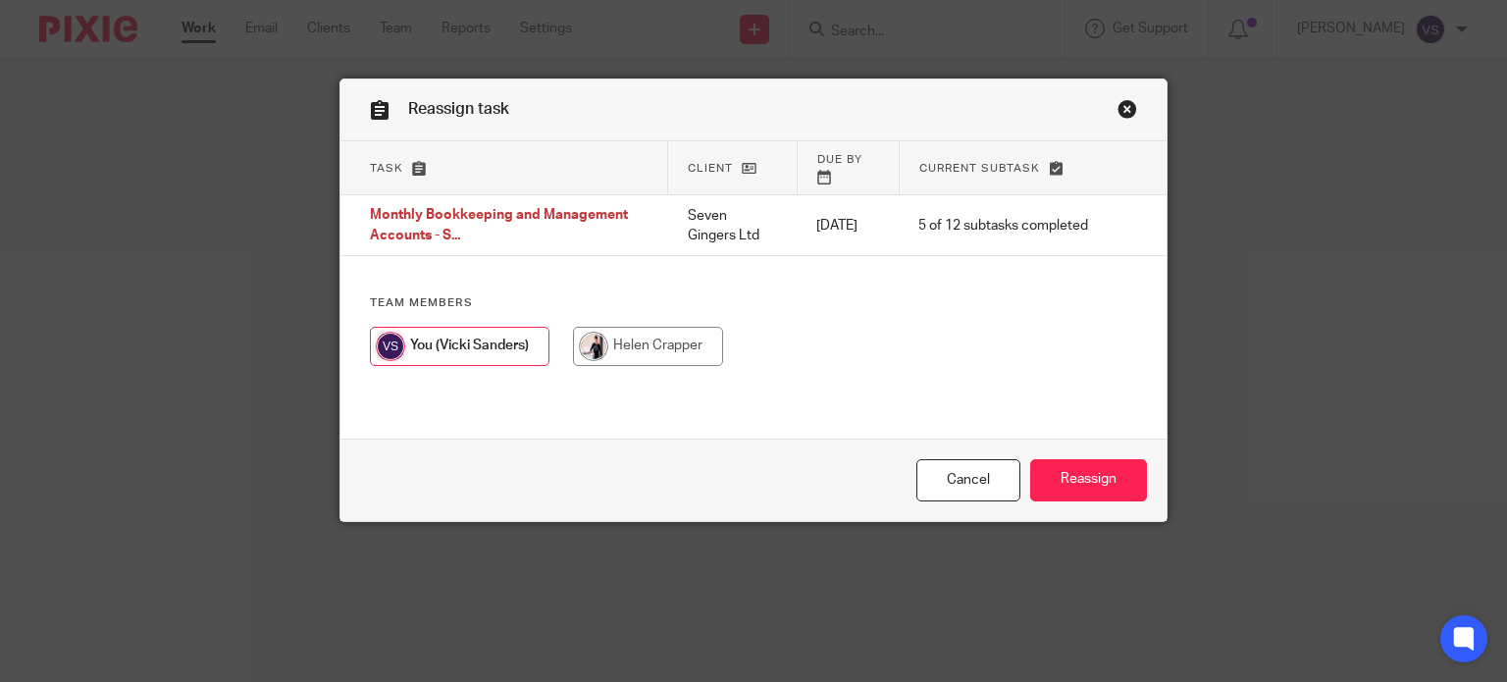
click at [646, 327] on input "radio" at bounding box center [648, 346] width 150 height 39
radio input "true"
click at [1110, 476] on input "Reassign" at bounding box center [1088, 480] width 117 height 42
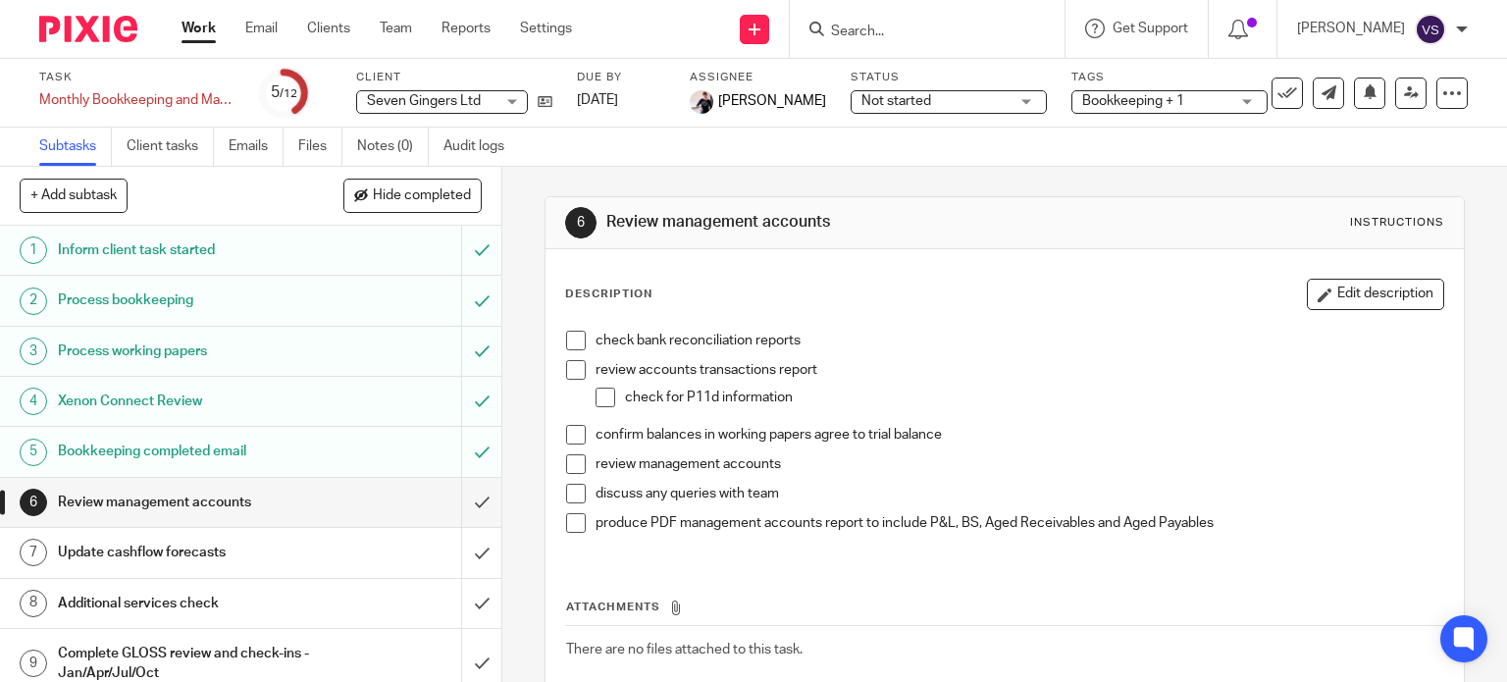
click at [112, 33] on img at bounding box center [88, 29] width 98 height 26
